Goal: Task Accomplishment & Management: Use online tool/utility

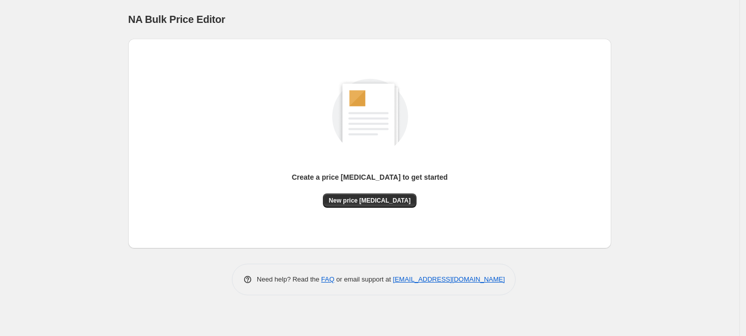
click at [352, 193] on button "New price [MEDICAL_DATA]" at bounding box center [370, 200] width 94 height 14
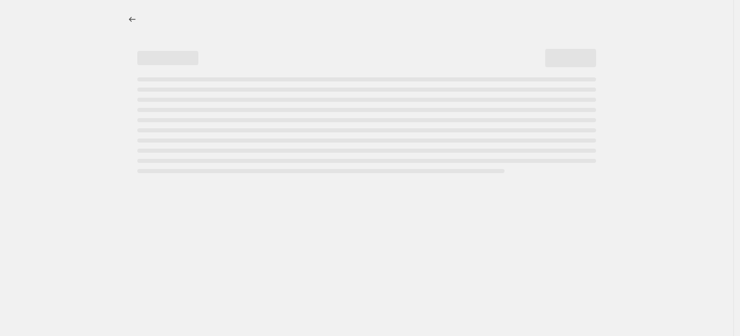
select select "percentage"
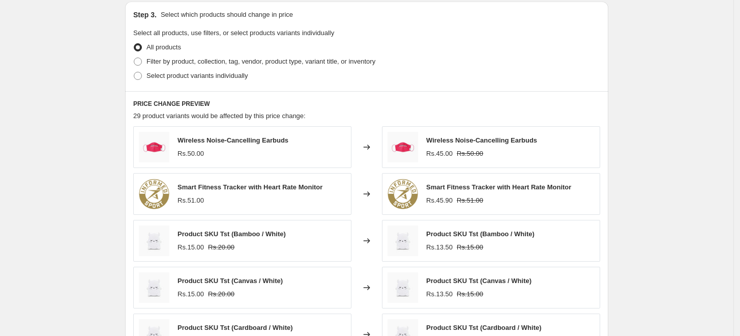
scroll to position [472, 0]
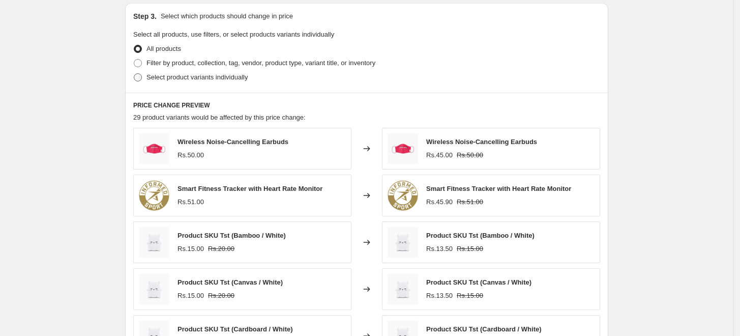
click at [146, 80] on label "Select product variants individually" at bounding box center [190, 77] width 114 height 14
click at [134, 74] on input "Select product variants individually" at bounding box center [134, 73] width 1 height 1
radio input "true"
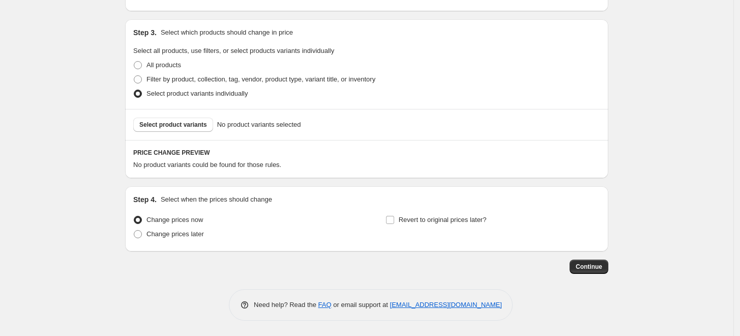
scroll to position [456, 0]
click at [192, 128] on span "Select product variants" at bounding box center [173, 125] width 68 height 8
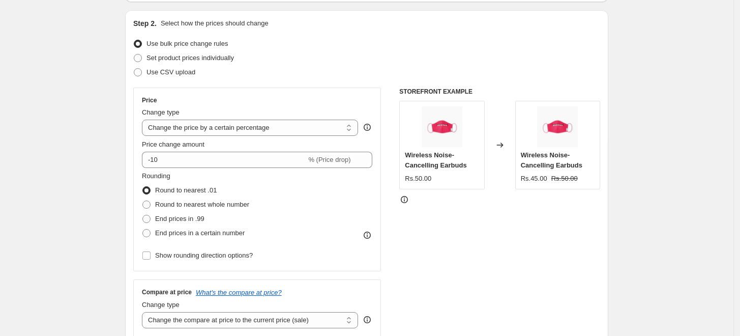
scroll to position [0, 0]
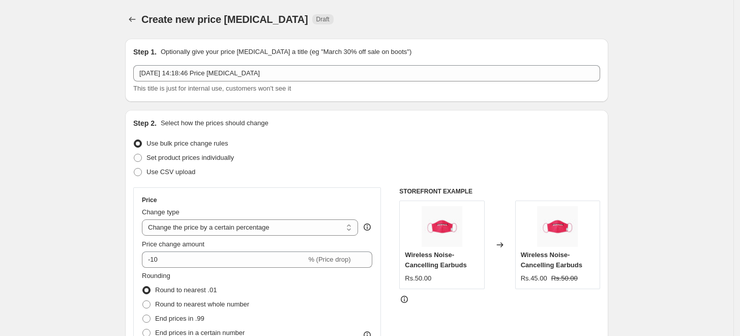
click at [245, 22] on span "Create new price [MEDICAL_DATA]" at bounding box center [224, 19] width 167 height 11
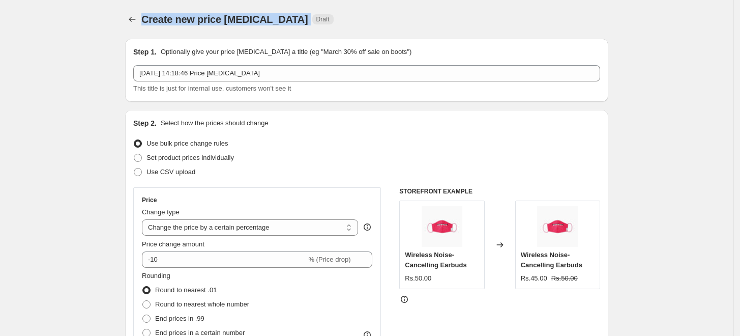
click at [245, 22] on span "Create new price [MEDICAL_DATA]" at bounding box center [224, 19] width 167 height 11
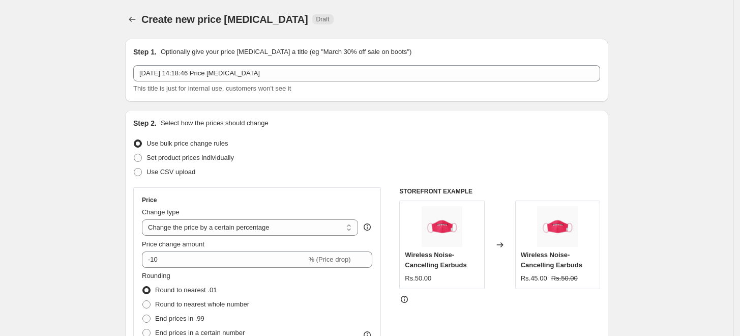
click at [334, 23] on div "Create new price [MEDICAL_DATA] Draft" at bounding box center [304, 19] width 326 height 14
click at [343, 47] on p "Optionally give your price [MEDICAL_DATA] a title (eg "March 30% off sale on bo…" at bounding box center [286, 52] width 251 height 10
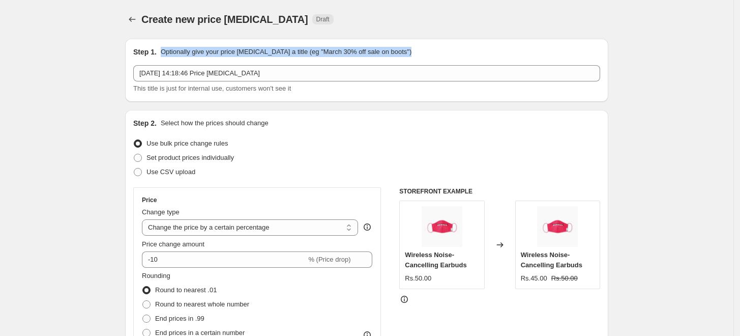
click at [343, 47] on p "Optionally give your price [MEDICAL_DATA] a title (eg "March 30% off sale on bo…" at bounding box center [286, 52] width 251 height 10
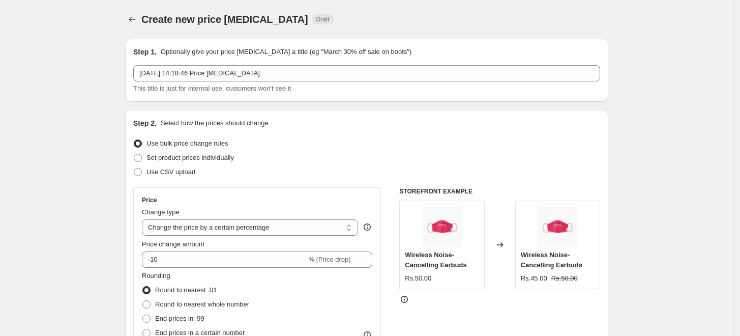
click at [424, 61] on div "Step 1. Optionally give your price [MEDICAL_DATA] a title (eg "March 30% off sa…" at bounding box center [366, 70] width 467 height 47
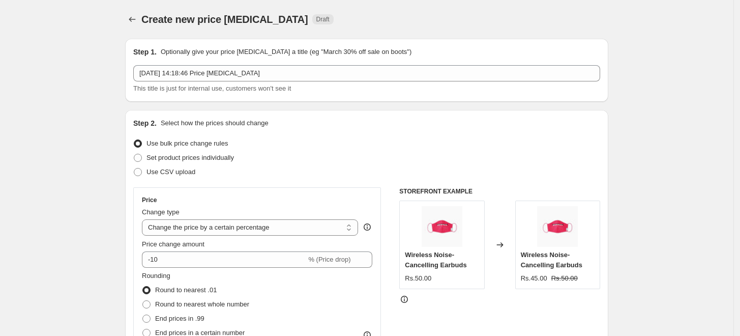
click at [423, 50] on div "Step 1. Optionally give your price [MEDICAL_DATA] a title (eg "March 30% off sa…" at bounding box center [366, 52] width 467 height 10
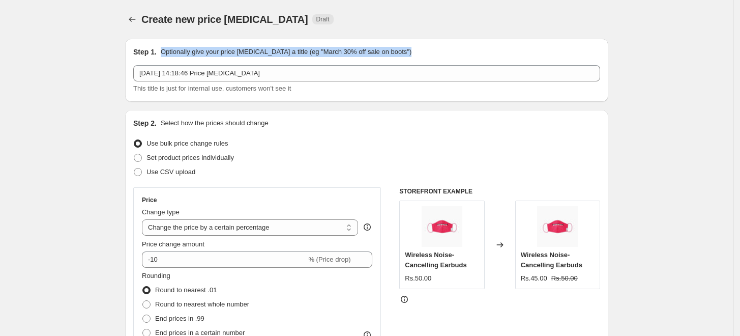
click at [423, 50] on div "Step 1. Optionally give your price [MEDICAL_DATA] a title (eg "March 30% off sa…" at bounding box center [366, 52] width 467 height 10
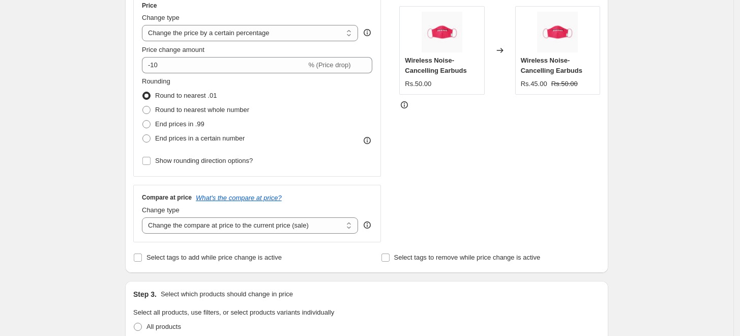
scroll to position [193, 0]
click at [407, 103] on icon at bounding box center [404, 106] width 10 height 10
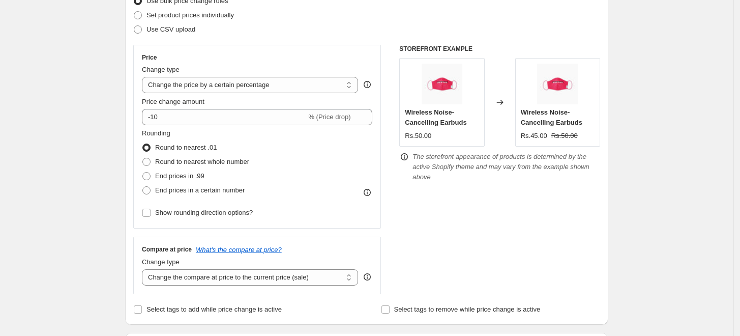
scroll to position [141, 0]
click at [372, 189] on icon at bounding box center [367, 193] width 10 height 10
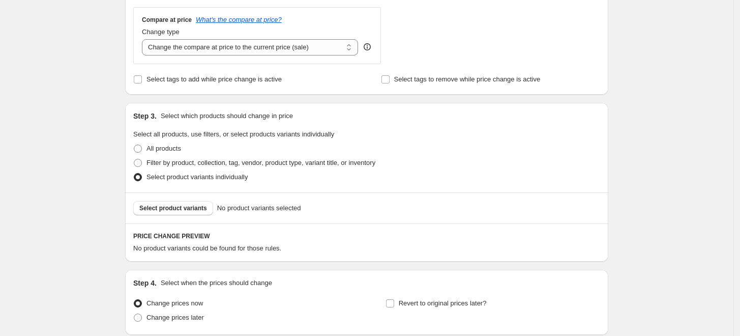
scroll to position [386, 0]
click at [170, 209] on span "Select product variants" at bounding box center [173, 208] width 68 height 8
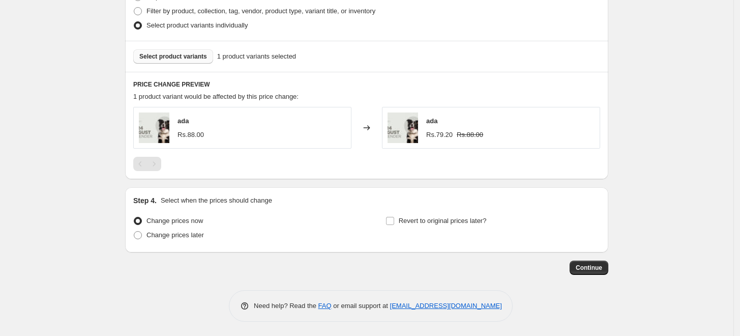
scroll to position [538, 0]
click at [584, 264] on span "Continue" at bounding box center [589, 267] width 26 height 8
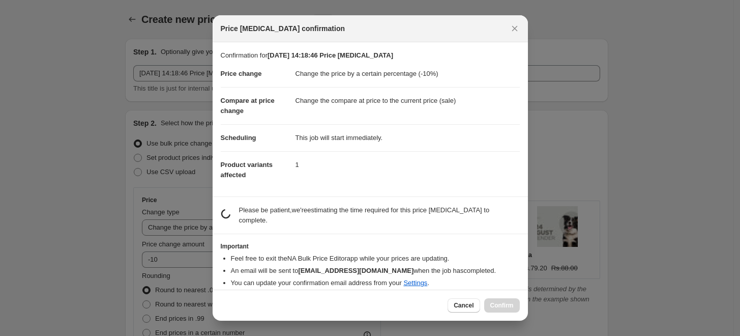
scroll to position [0, 0]
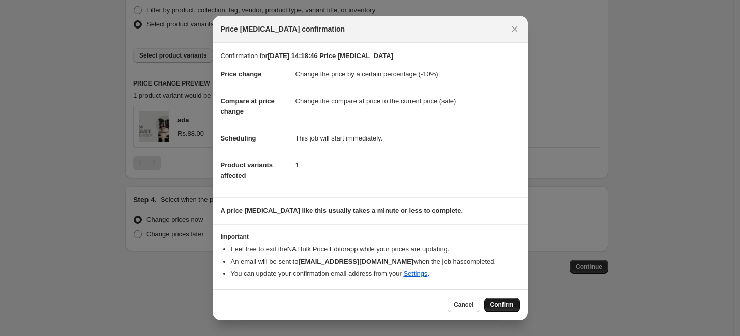
click at [510, 304] on span "Confirm" at bounding box center [502, 305] width 23 height 8
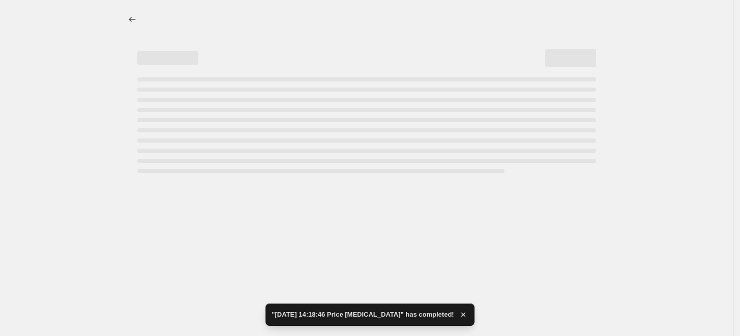
select select "percentage"
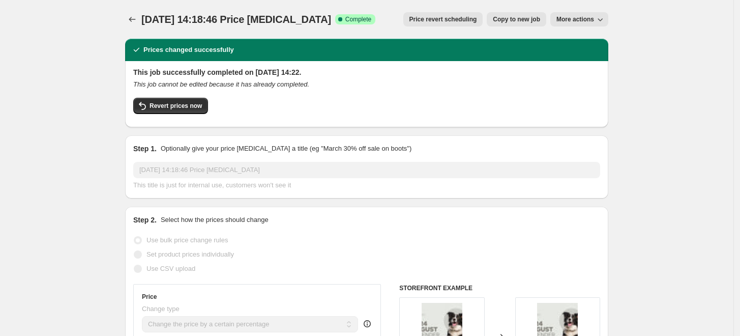
click at [288, 91] on div "This job successfully completed on [DATE] 14:22. This job cannot be edited beca…" at bounding box center [366, 93] width 467 height 52
click at [175, 103] on span "Revert prices now" at bounding box center [176, 106] width 52 height 8
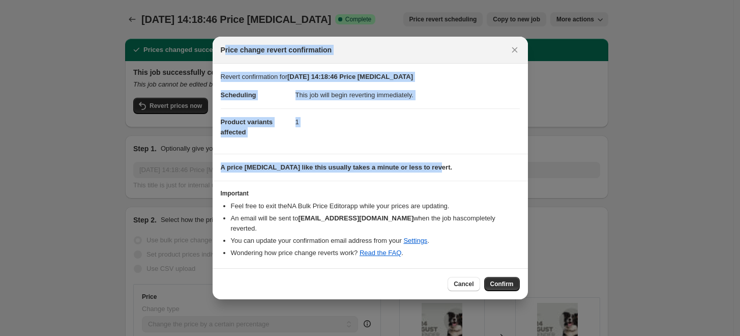
drag, startPoint x: 433, startPoint y: 171, endPoint x: 224, endPoint y: 64, distance: 235.1
click at [224, 64] on div "Price change revert confirmation Revert confirmation for [DATE] 14:18:46 Price …" at bounding box center [370, 168] width 315 height 262
copy div "rice change revert confirmation Revert confirmation for [DATE] 14:18:46 Price […"
copy div "Price change revert confirmation Revert confirmation for [DATE] 14:18:46 Price …"
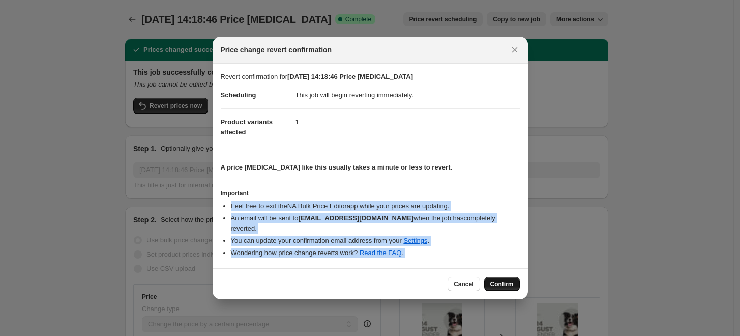
drag, startPoint x: 462, startPoint y: 194, endPoint x: 500, endPoint y: 276, distance: 90.2
click at [500, 276] on div "Price change revert confirmation Revert confirmation for [DATE] 14:18:46 Price …" at bounding box center [370, 168] width 315 height 262
click at [500, 280] on span "Confirm" at bounding box center [502, 284] width 23 height 8
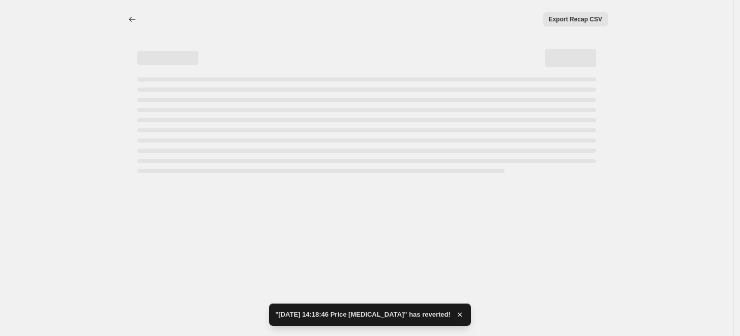
select select "percentage"
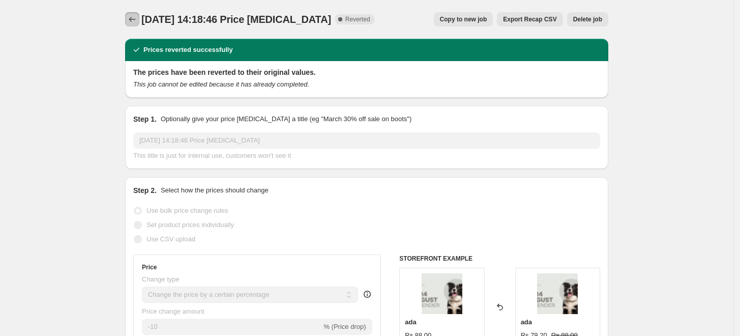
click at [137, 18] on icon "Price change jobs" at bounding box center [132, 19] width 10 height 10
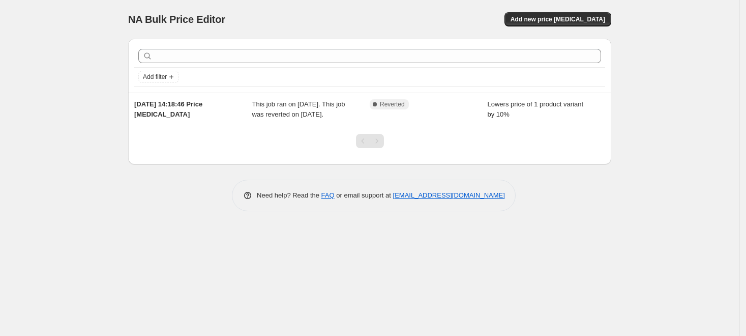
click at [565, 207] on div "Need help? Read the FAQ or email support at [EMAIL_ADDRESS][DOMAIN_NAME]" at bounding box center [373, 196] width 475 height 32
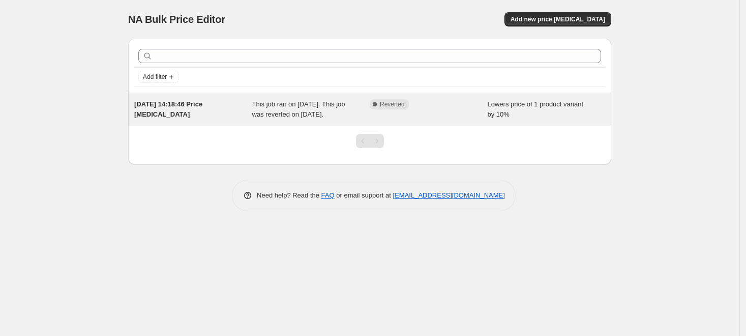
drag, startPoint x: 277, startPoint y: 125, endPoint x: 250, endPoint y: 109, distance: 30.8
click at [250, 109] on div "[DATE] 14:18:46 Price [MEDICAL_DATA] This job ran on [DATE]. This job was rever…" at bounding box center [369, 109] width 471 height 20
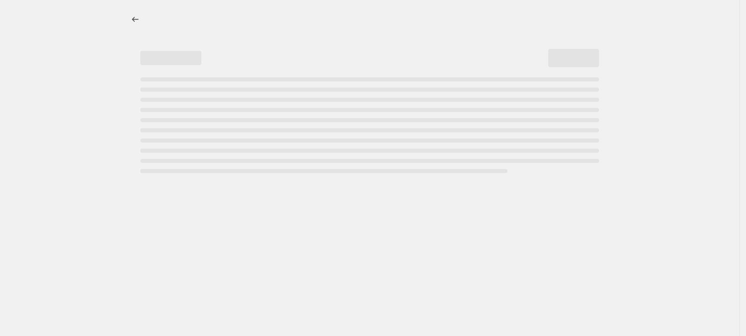
select select "percentage"
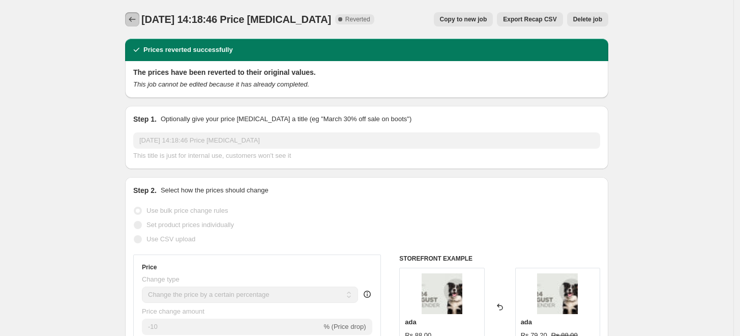
click at [137, 19] on icon "Price change jobs" at bounding box center [132, 19] width 10 height 10
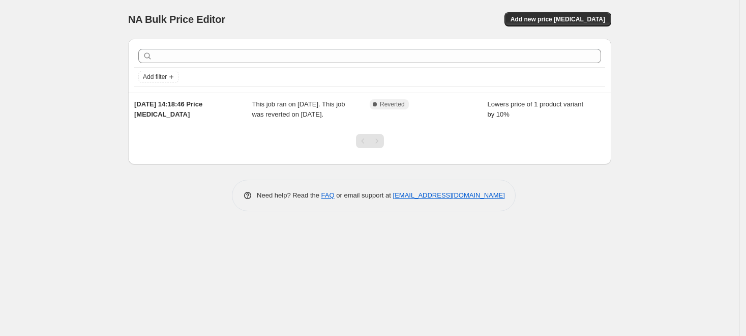
click at [612, 194] on div "NA Bulk Price Editor. This page is ready NA Bulk Price Editor Add new price [ME…" at bounding box center [370, 113] width 508 height 226
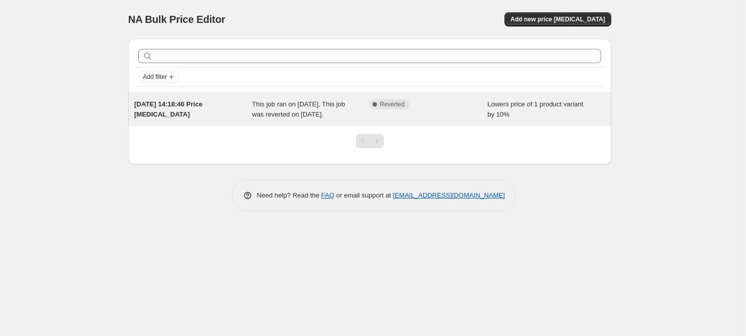
click at [283, 120] on div "This job ran on [DATE]. This job was reverted on [DATE]." at bounding box center [311, 109] width 118 height 20
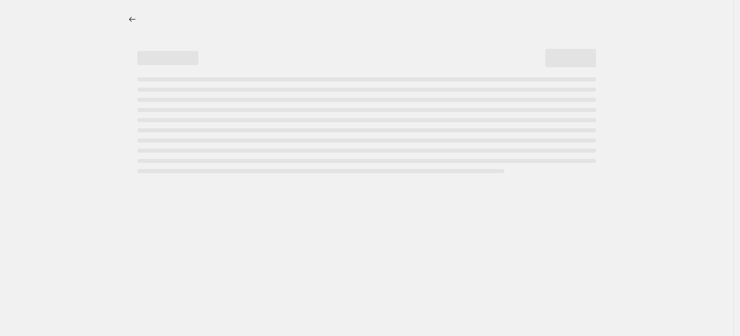
select select "percentage"
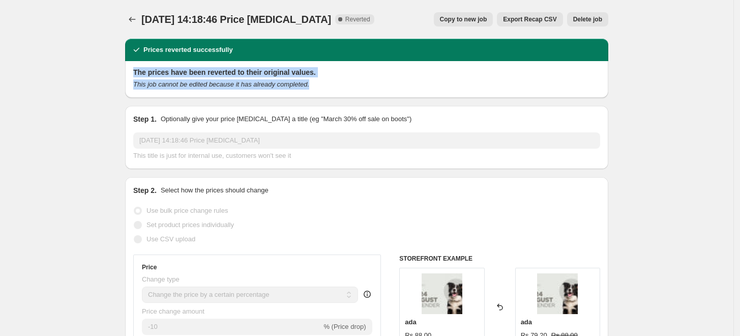
drag, startPoint x: 313, startPoint y: 87, endPoint x: 139, endPoint y: 75, distance: 174.9
click at [139, 75] on div "The prices have been reverted to their original values. This job cannot be edit…" at bounding box center [366, 78] width 467 height 22
click at [136, 19] on icon "Price change jobs" at bounding box center [132, 19] width 10 height 10
